Goal: Book appointment/travel/reservation

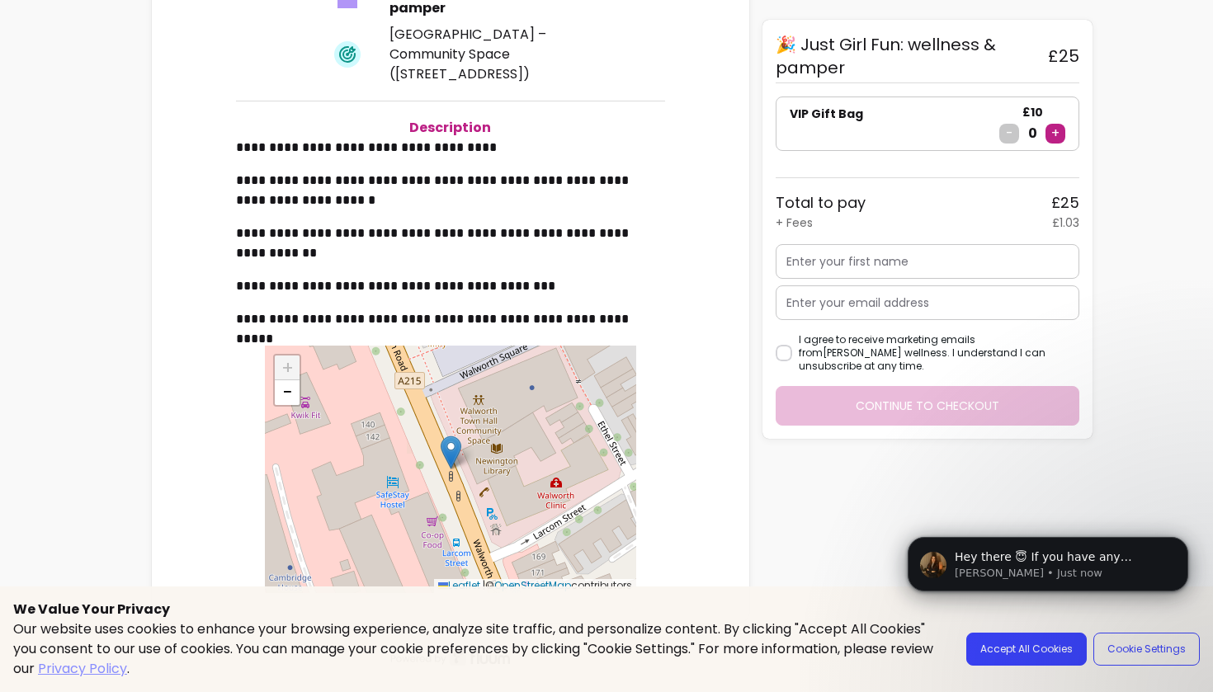
scroll to position [453, 0]
click at [672, 437] on div "**********" at bounding box center [450, 241] width 571 height 737
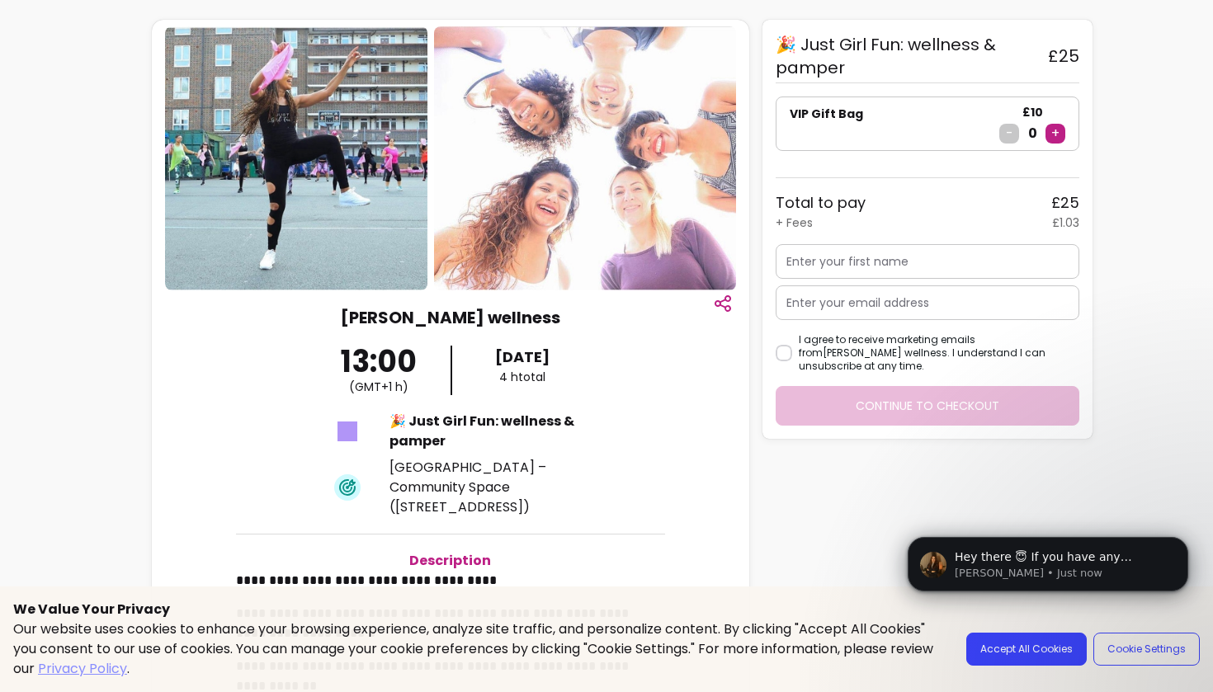
scroll to position [0, 0]
drag, startPoint x: 850, startPoint y: 69, endPoint x: 790, endPoint y: 38, distance: 67.2
click at [790, 38] on span "🎉 Just Girl Fun: wellness & pamper" at bounding box center [905, 56] width 259 height 46
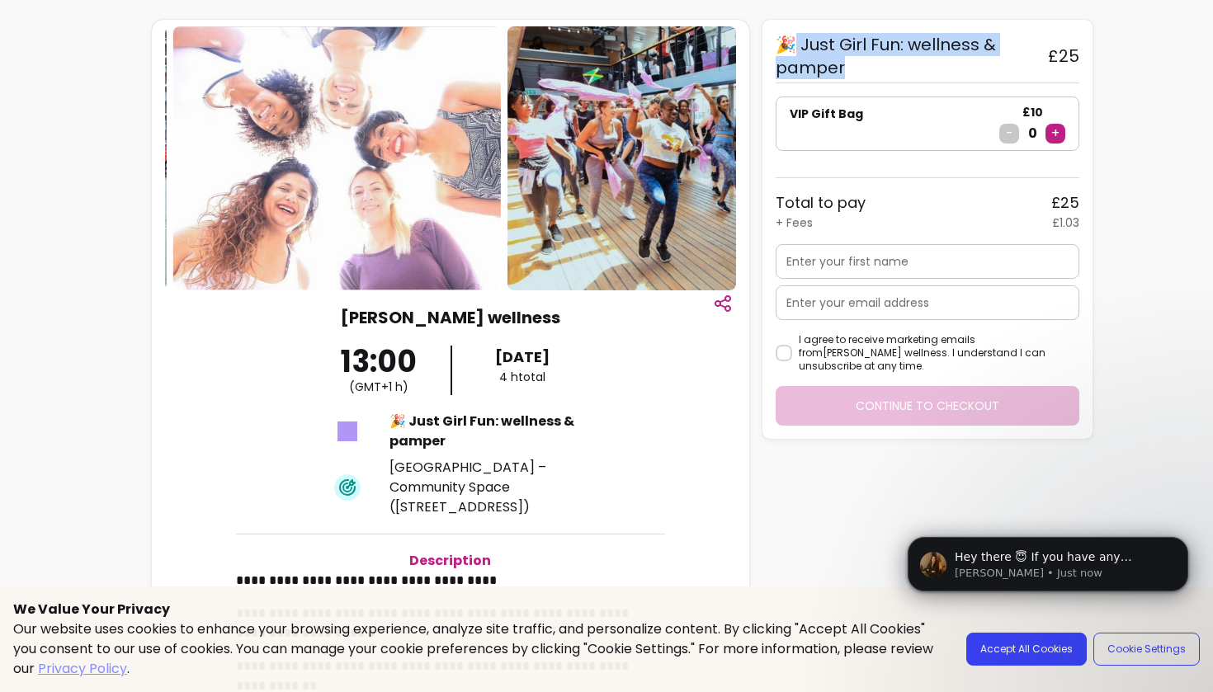
copy span "Just Girl Fun: wellness & pamper"
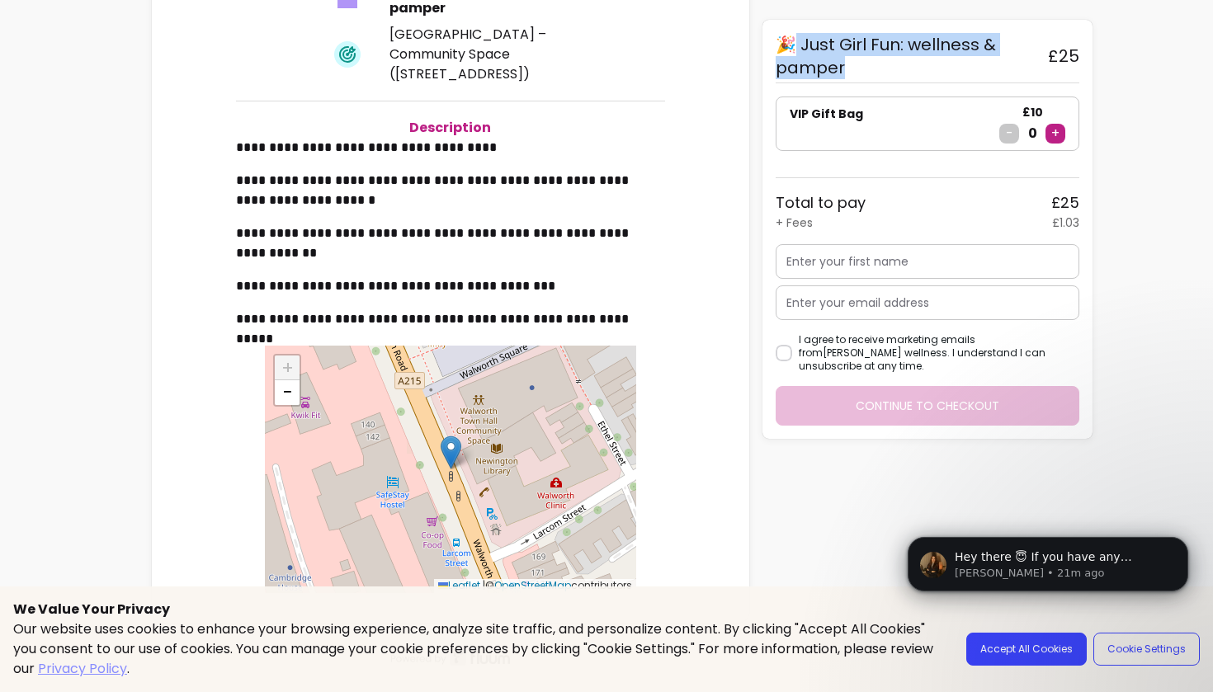
scroll to position [453, 0]
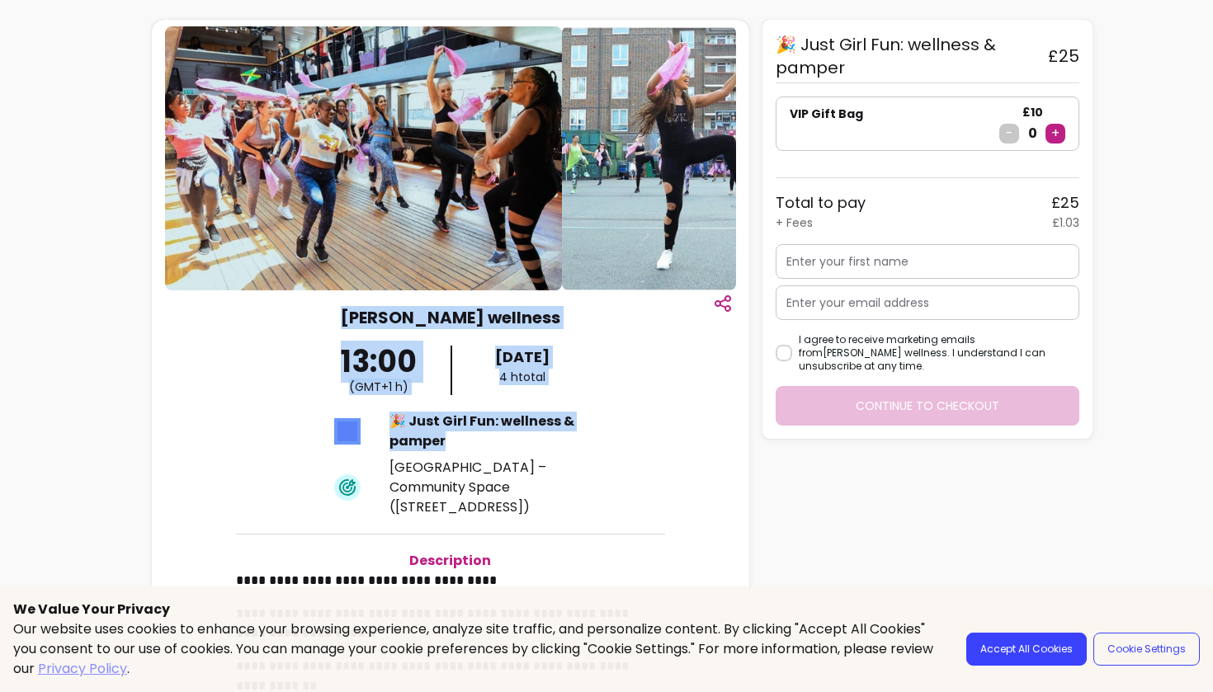
drag, startPoint x: 474, startPoint y: 442, endPoint x: 389, endPoint y: 313, distance: 154.5
click at [389, 313] on div "**********" at bounding box center [450, 674] width 571 height 737
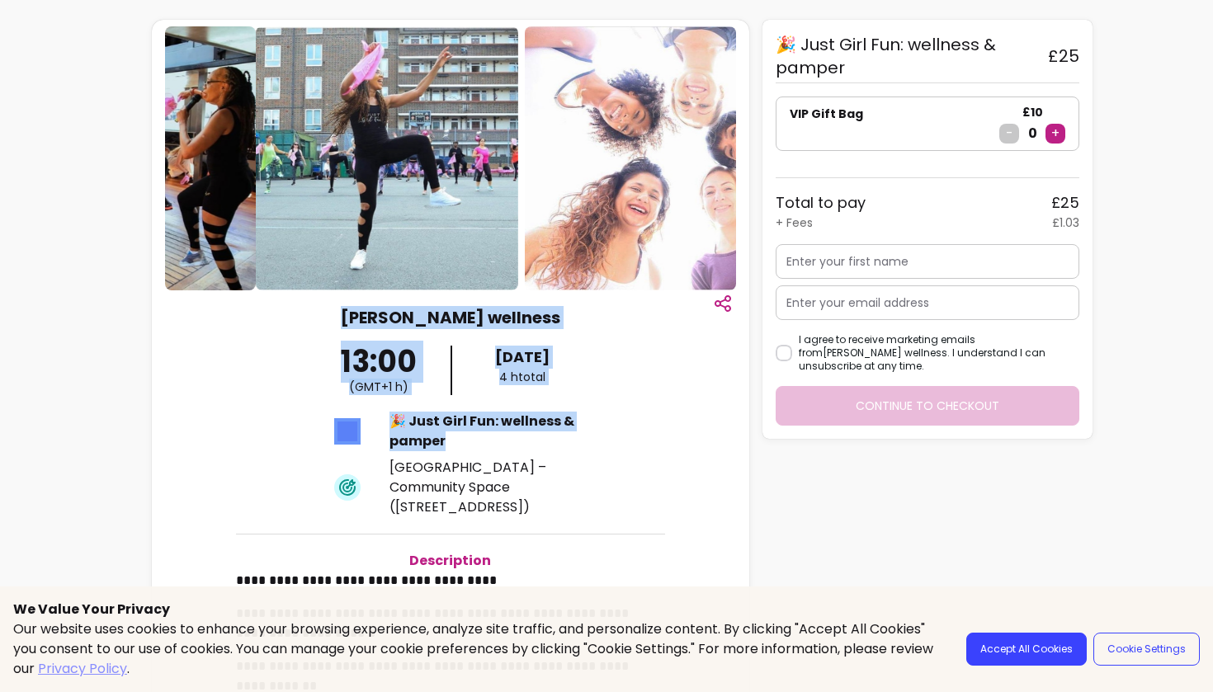
copy div "[PERSON_NAME] wellness 13:00 ( GMT+1 h ) [DATE] 4 h total 🎉 Just Girl Fun: well…"
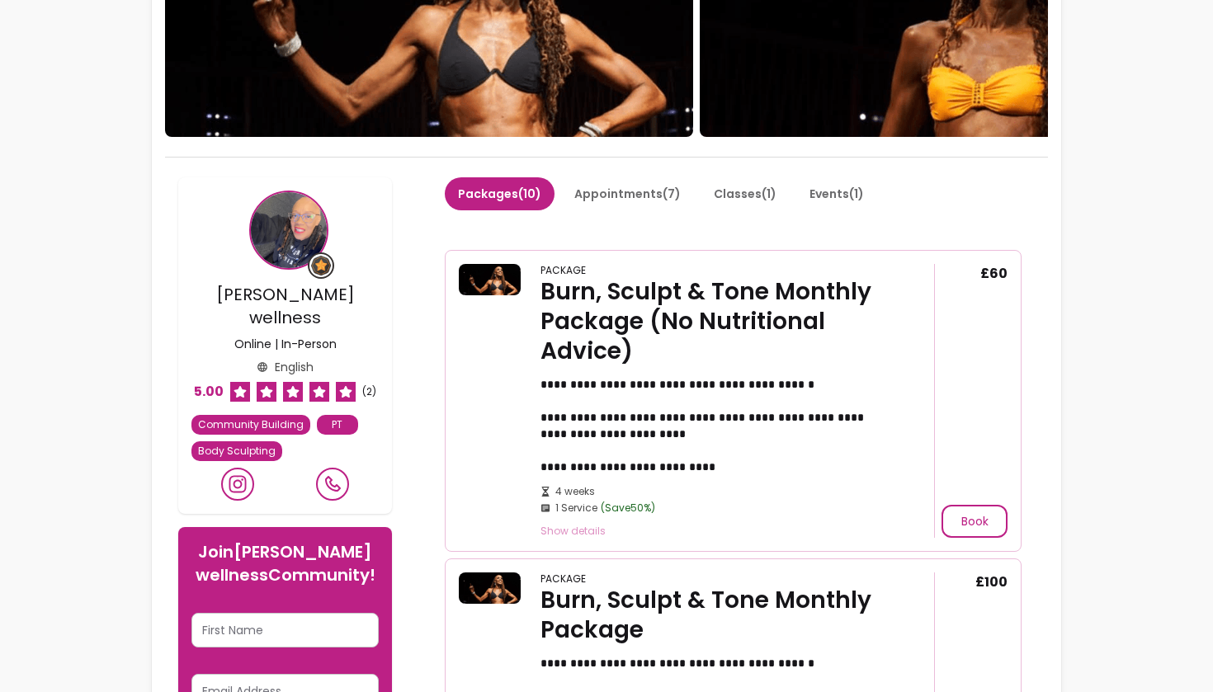
scroll to position [227, 0]
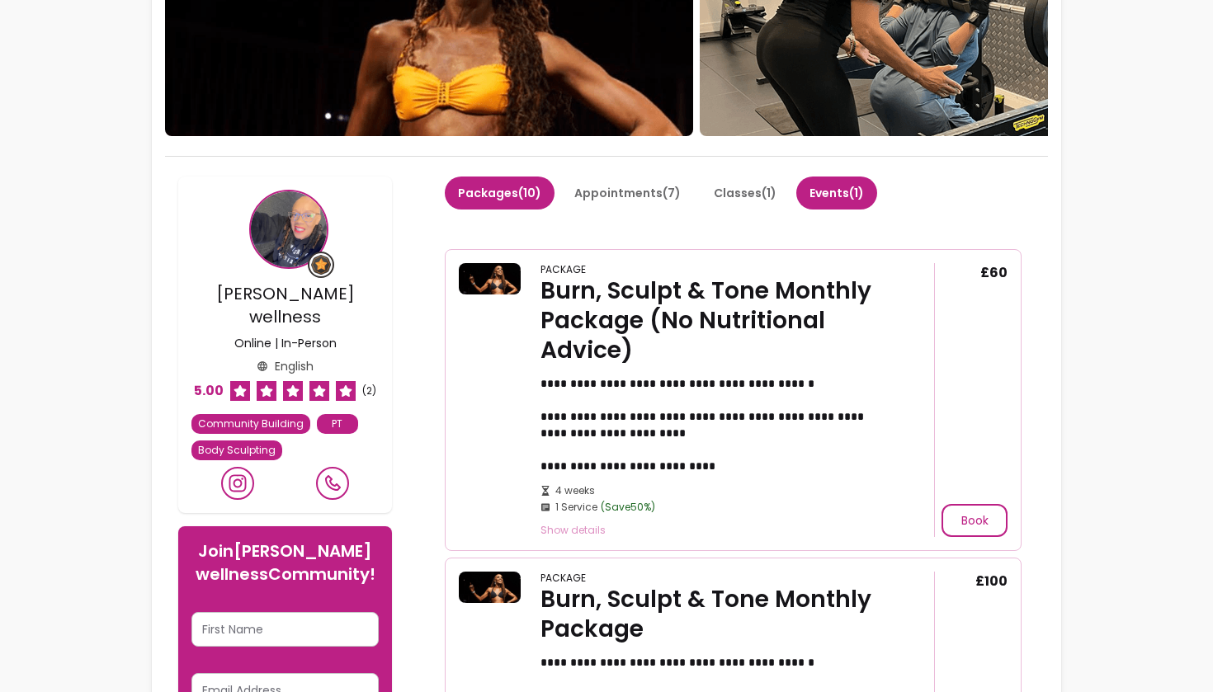
click at [825, 196] on button "Events ( 1 )" at bounding box center [836, 193] width 81 height 33
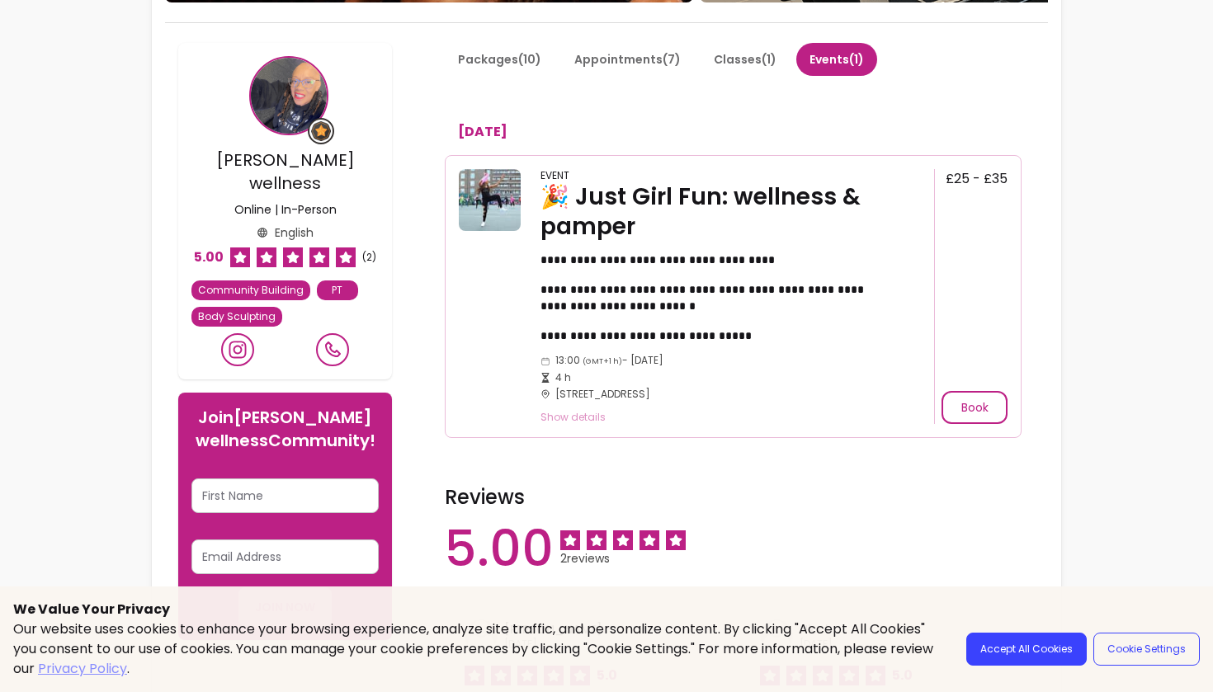
scroll to position [398, 0]
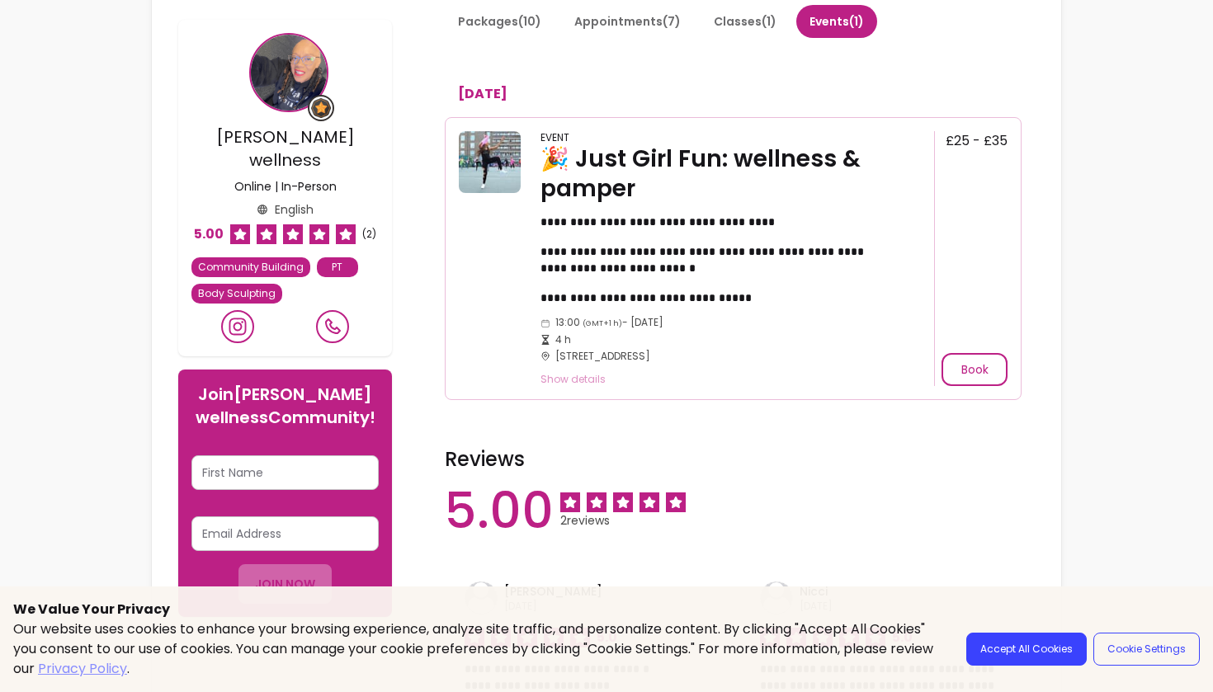
click at [585, 386] on article "**********" at bounding box center [733, 258] width 577 height 283
click at [585, 380] on span "Show details" at bounding box center [713, 379] width 347 height 13
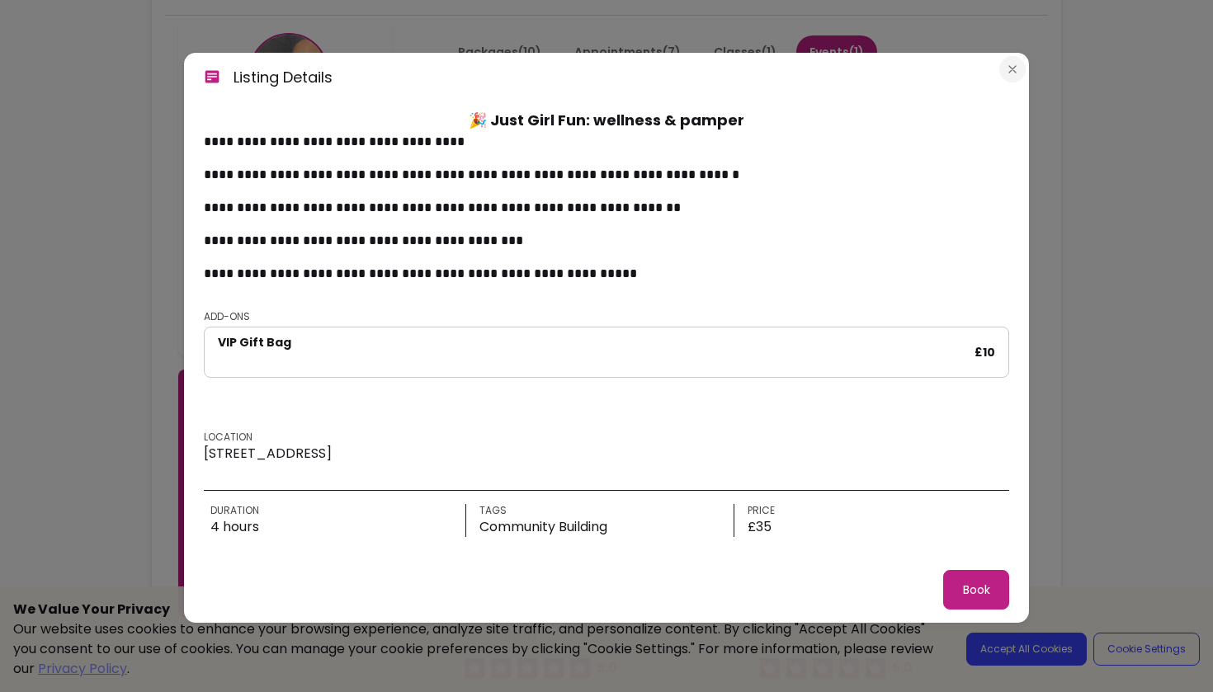
click at [1009, 78] on button "Close" at bounding box center [1012, 69] width 26 height 26
